Goal: Task Accomplishment & Management: Manage account settings

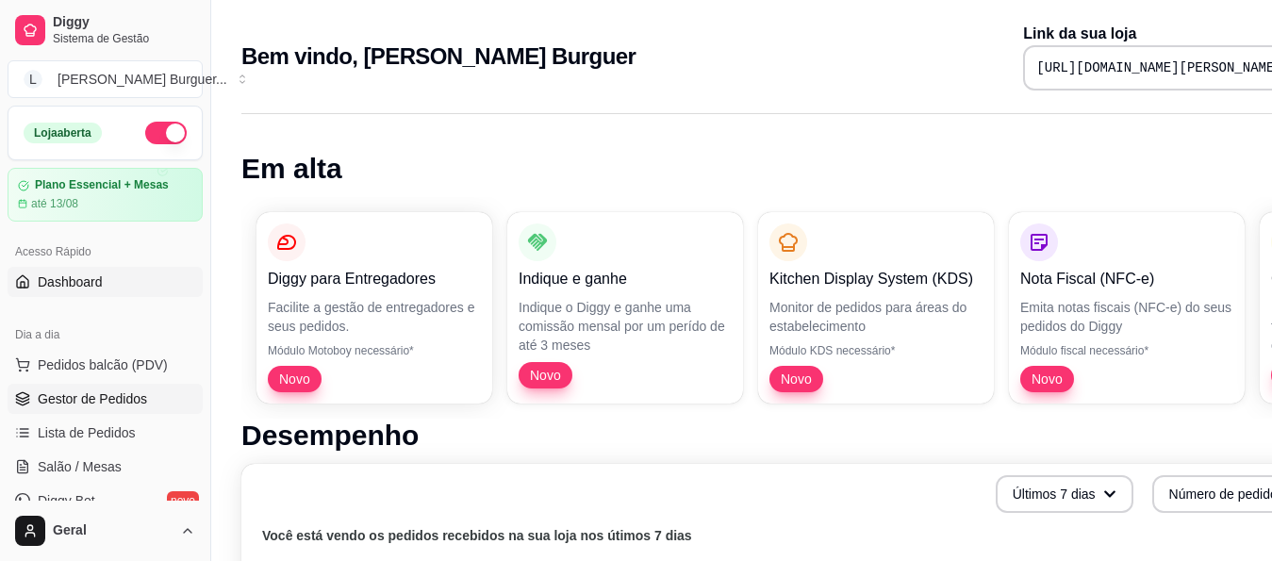
click at [128, 391] on span "Gestor de Pedidos" at bounding box center [92, 398] width 109 height 19
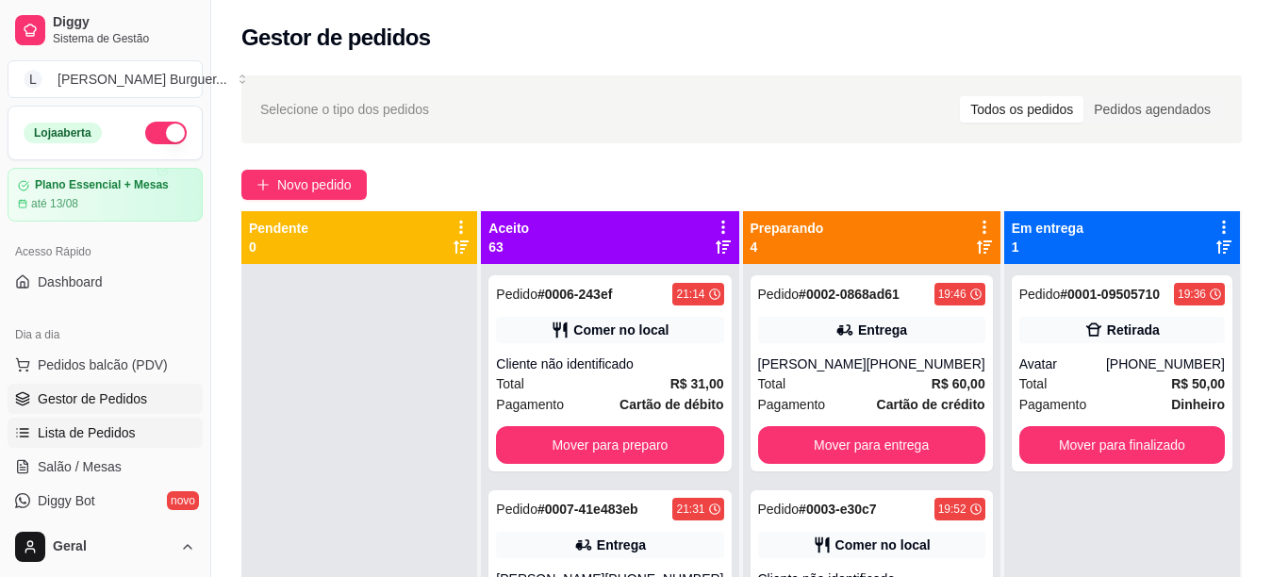
click at [150, 442] on link "Lista de Pedidos" at bounding box center [105, 433] width 195 height 30
